Goal: Transaction & Acquisition: Purchase product/service

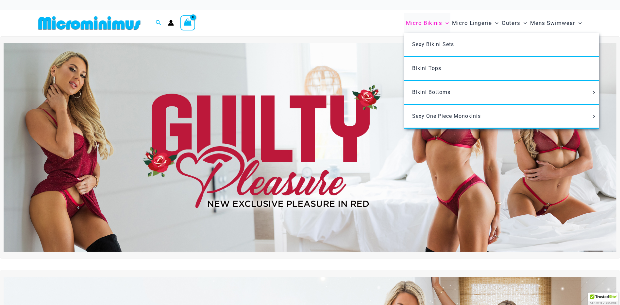
click at [430, 23] on span "Micro Bikinis" at bounding box center [424, 23] width 36 height 17
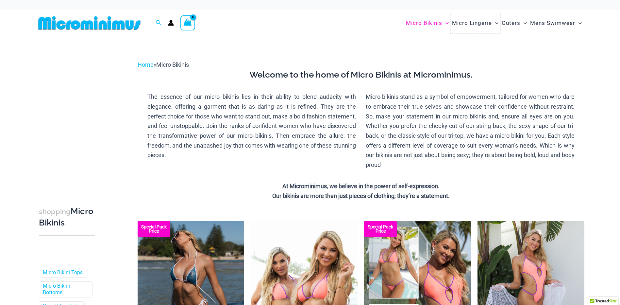
click at [479, 22] on span "Micro Lingerie" at bounding box center [472, 23] width 40 height 17
